Goal: Transaction & Acquisition: Purchase product/service

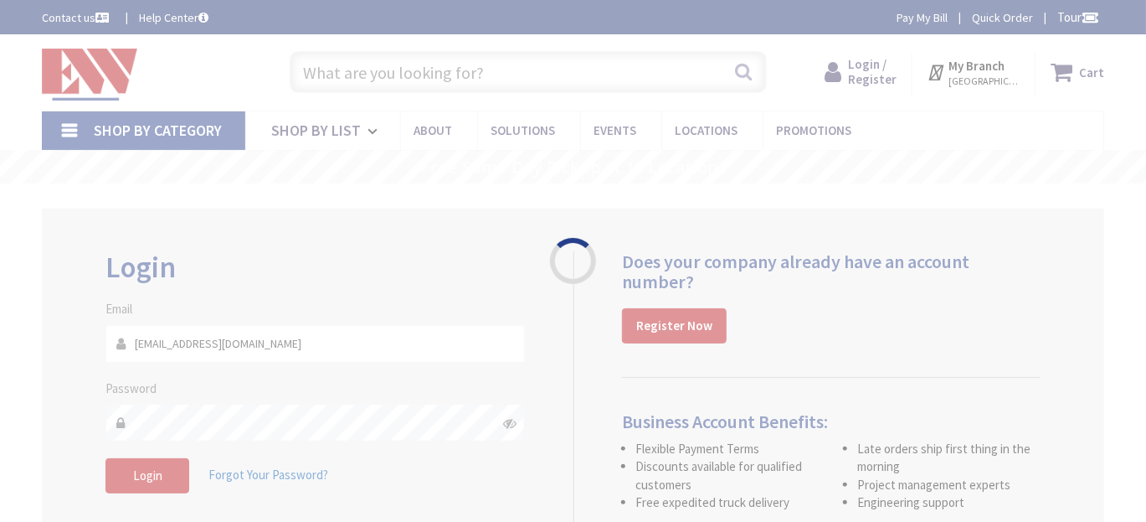
type input "[GEOGRAPHIC_DATA], [GEOGRAPHIC_DATA]"
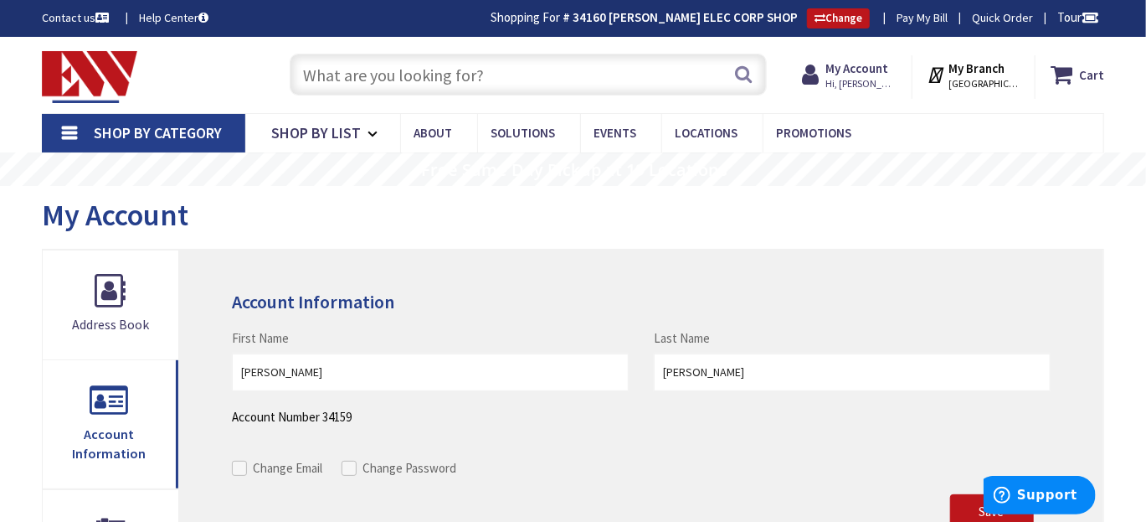
click at [449, 77] on input "text" at bounding box center [529, 75] width 478 height 42
type input "2x4 led flat panel"
click at [745, 75] on button "Search" at bounding box center [744, 74] width 22 height 38
click at [209, 130] on span "Shop By Category" at bounding box center [158, 132] width 128 height 19
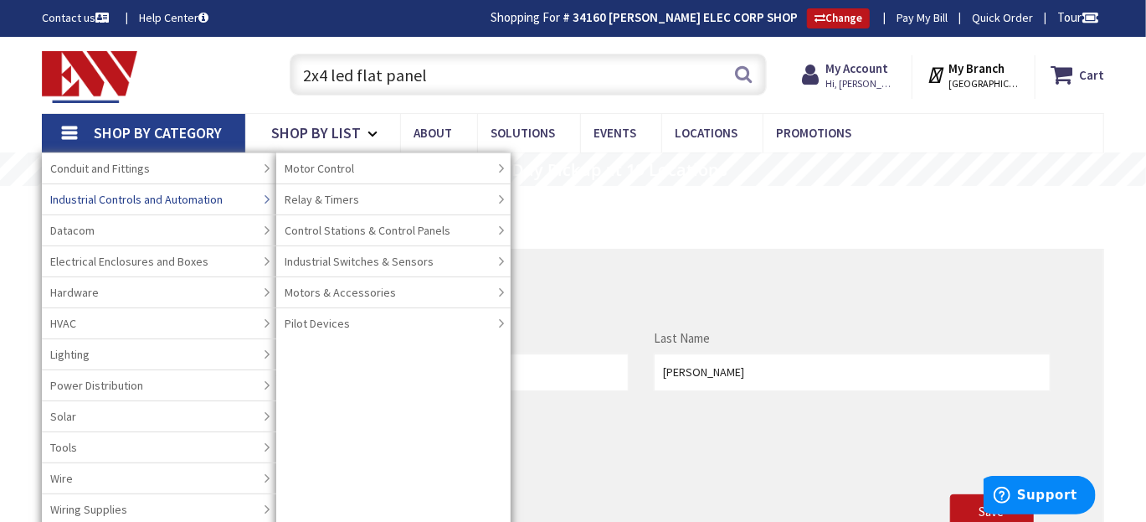
click at [90, 358] on link "Lighting" at bounding box center [159, 353] width 234 height 31
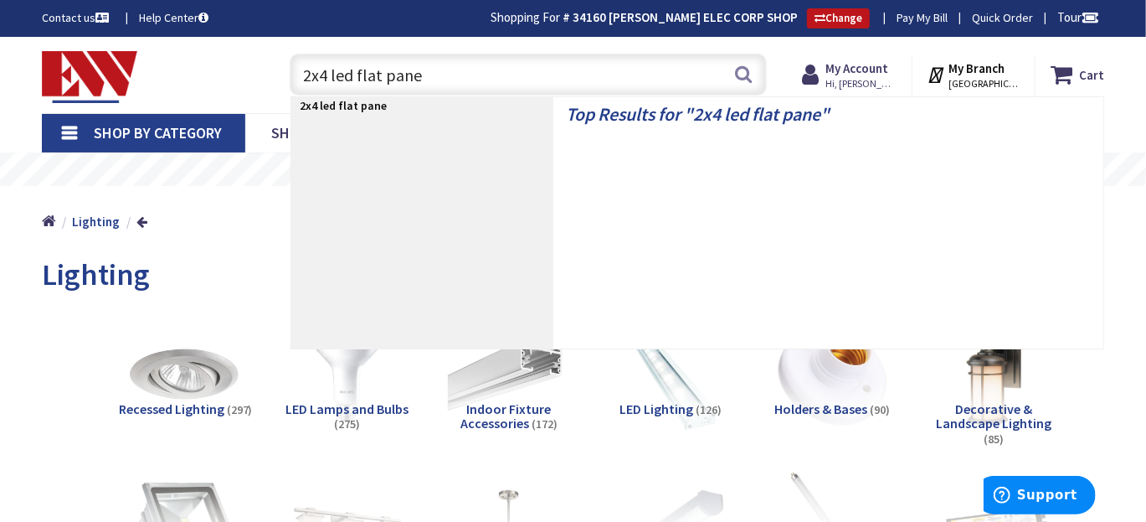
type input "2x4 led flat panel"
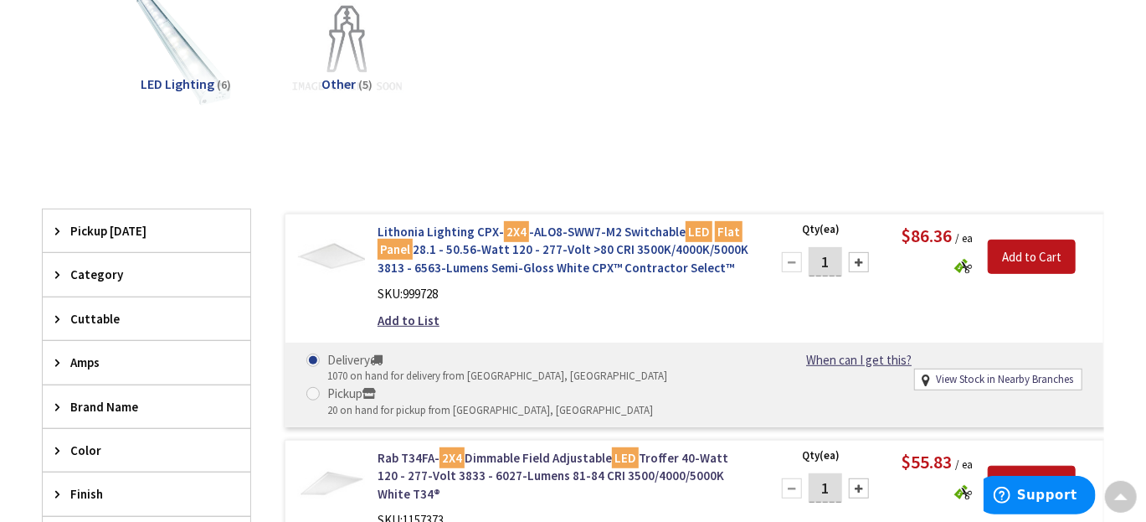
scroll to position [252, 0]
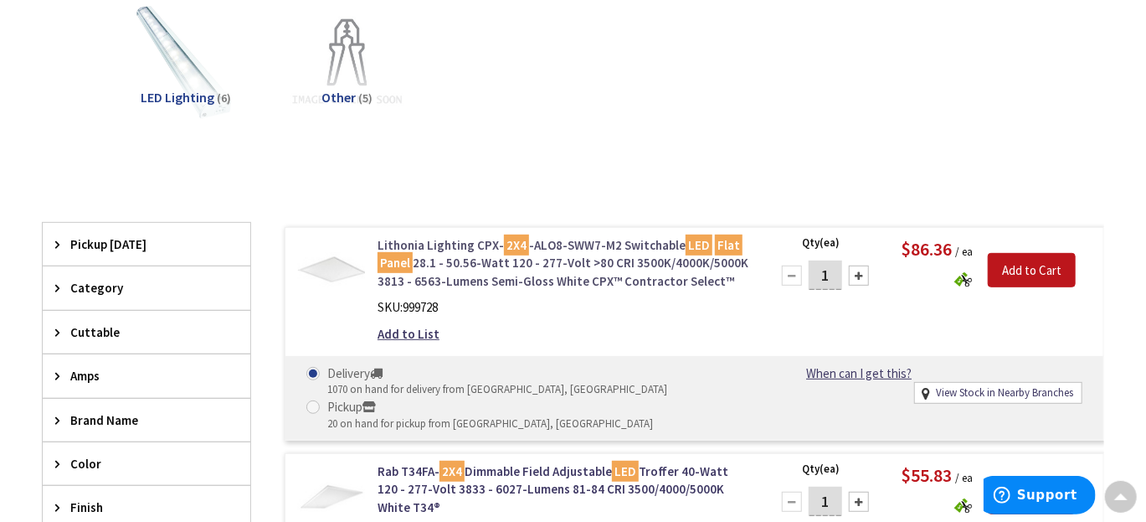
click at [564, 258] on link "Lithonia Lighting CPX- 2X4 -ALO8-SWW7-M2 Switchable LED Flat Panel 28.1 - 50.56…" at bounding box center [564, 263] width 373 height 54
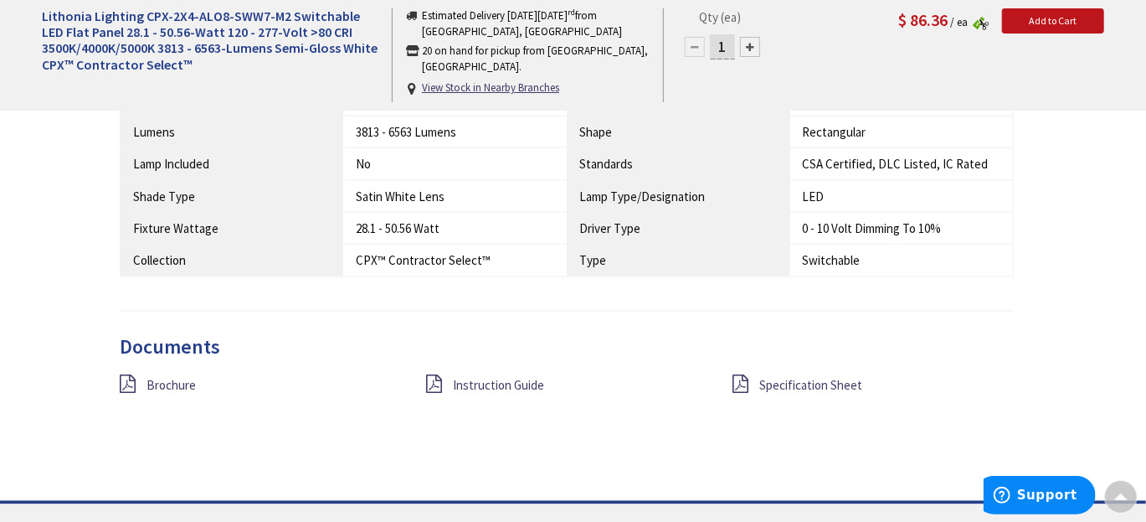
scroll to position [1341, 0]
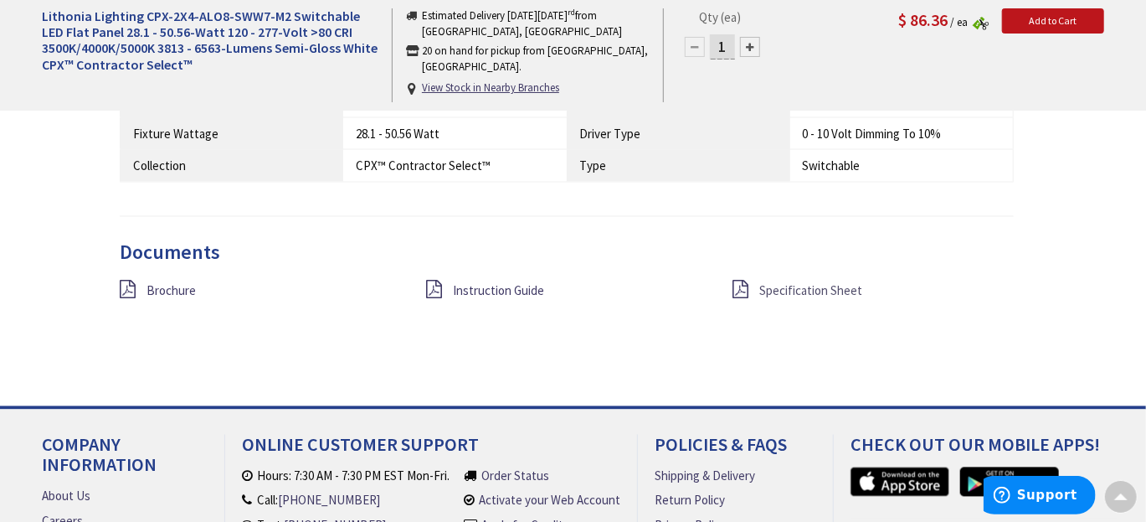
click at [764, 287] on span "Specification Sheet" at bounding box center [810, 291] width 103 height 16
